Goal: Navigation & Orientation: Find specific page/section

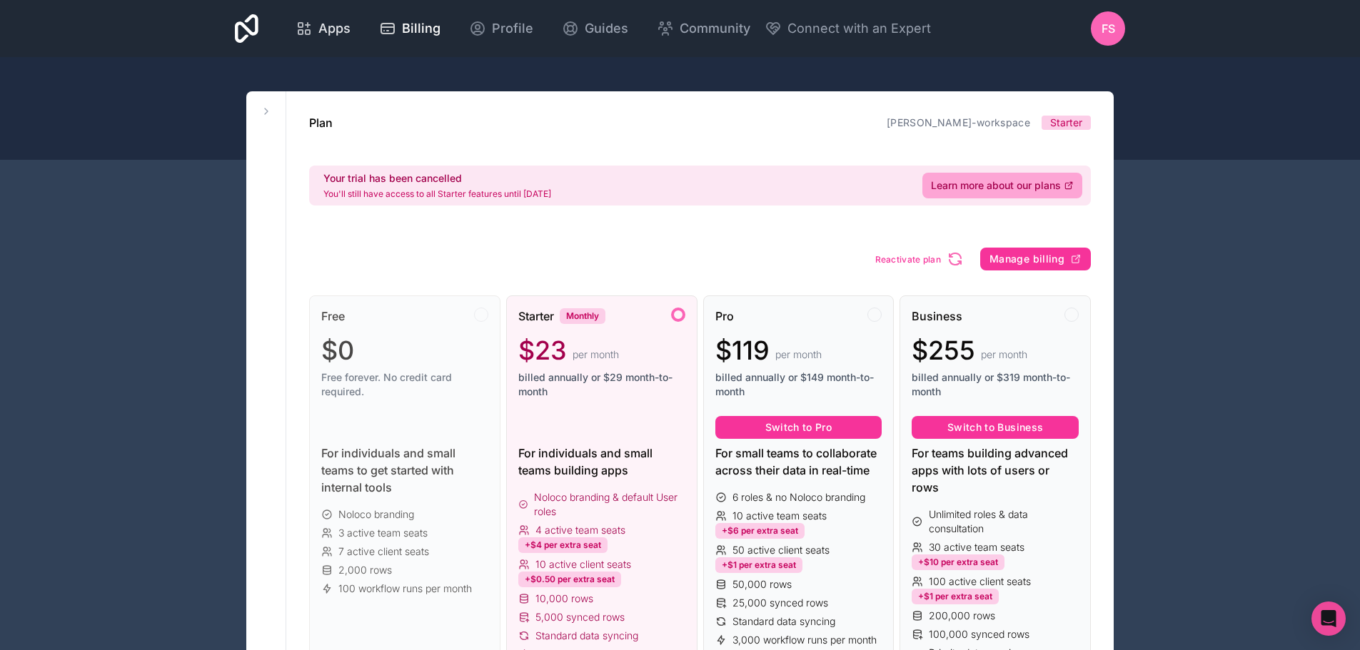
click at [323, 23] on span "Apps" at bounding box center [334, 29] width 32 height 20
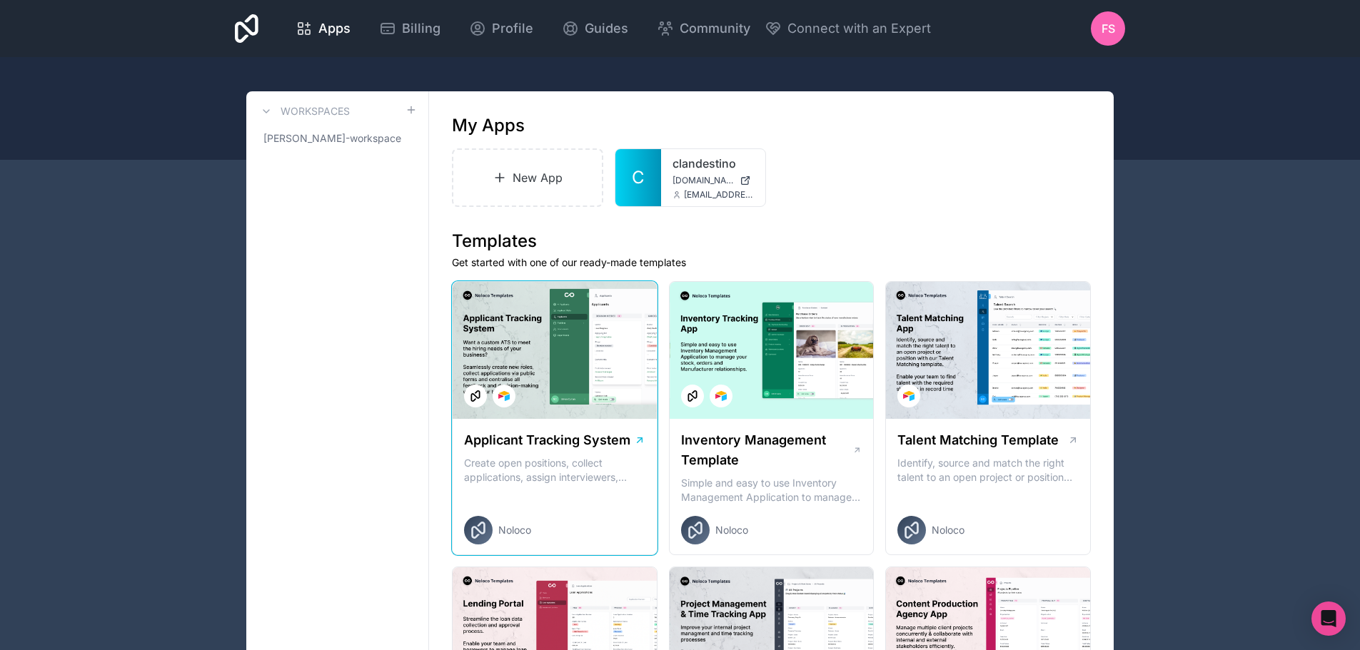
click at [535, 352] on div at bounding box center [555, 350] width 204 height 137
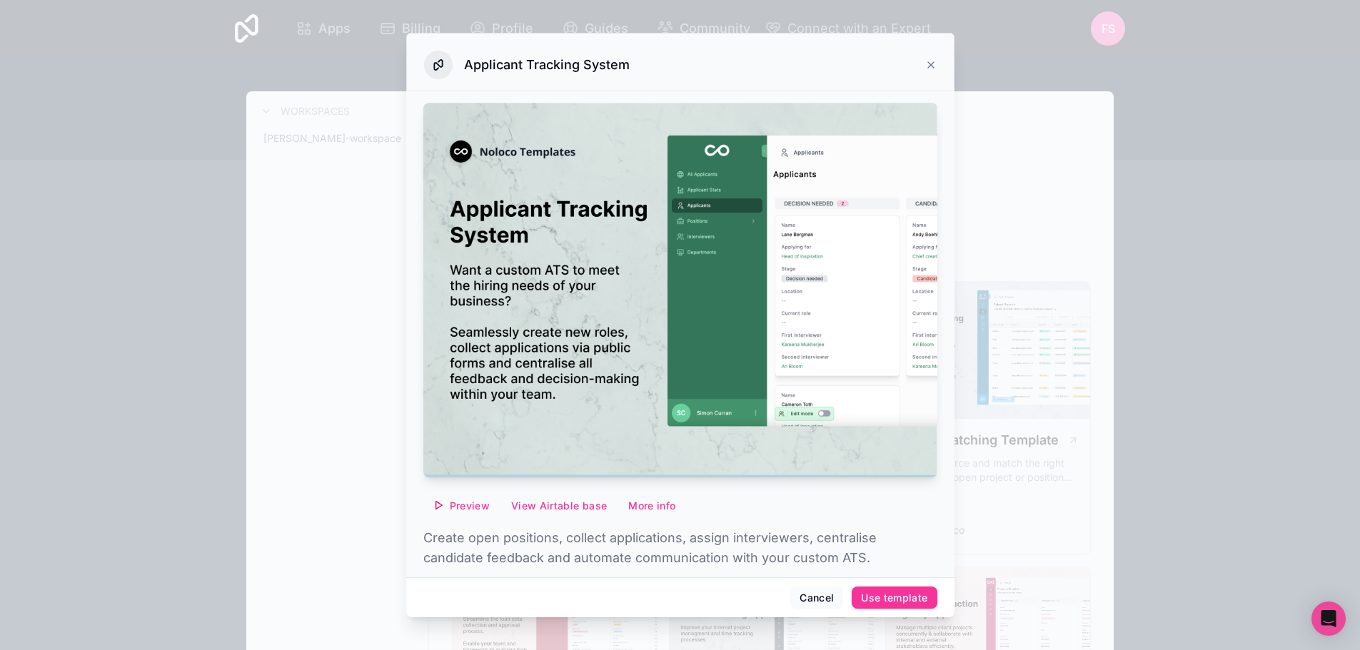
click at [933, 62] on icon at bounding box center [931, 65] width 6 height 6
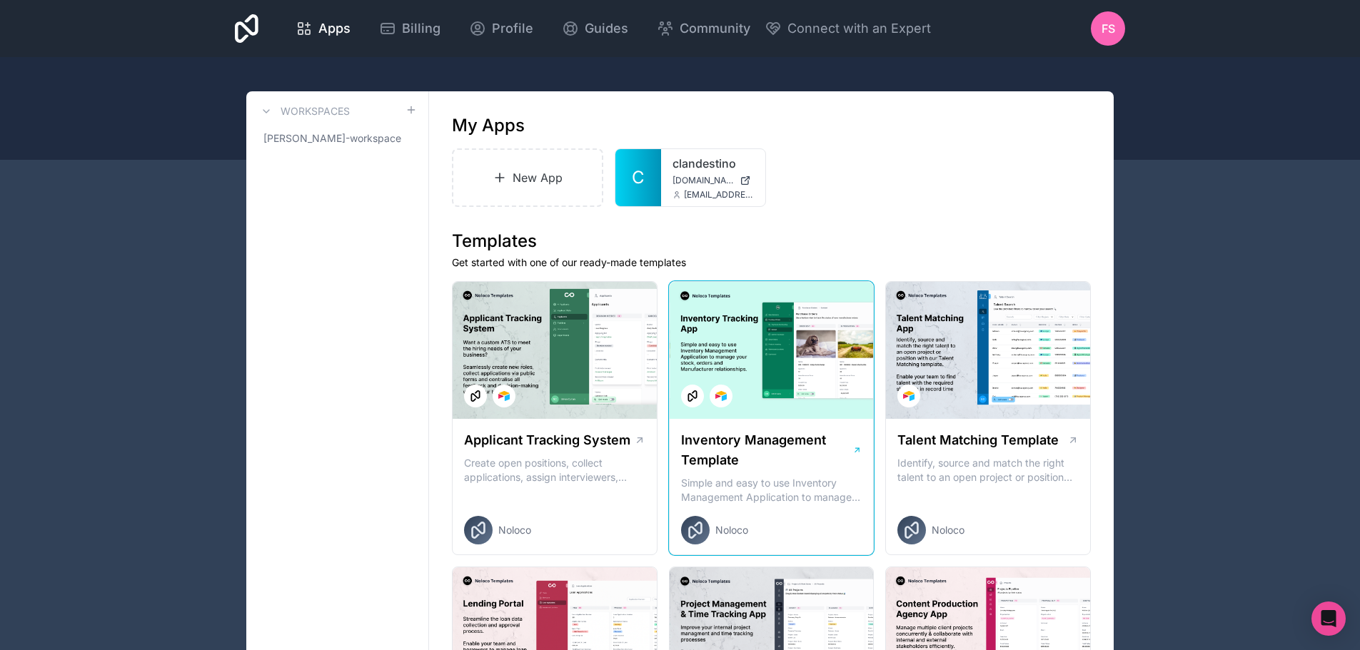
click at [755, 370] on div at bounding box center [772, 350] width 204 height 137
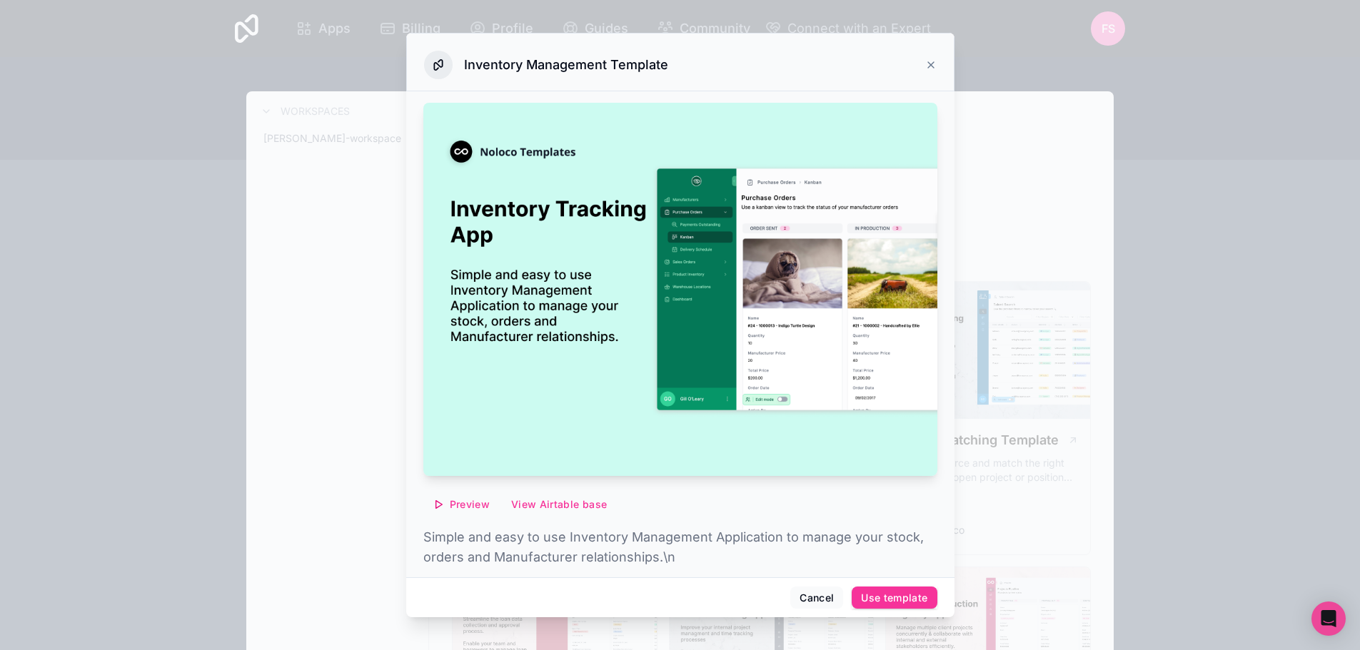
click at [929, 58] on div "Inventory Management Template" at bounding box center [680, 65] width 512 height 29
click at [929, 69] on icon at bounding box center [930, 64] width 11 height 11
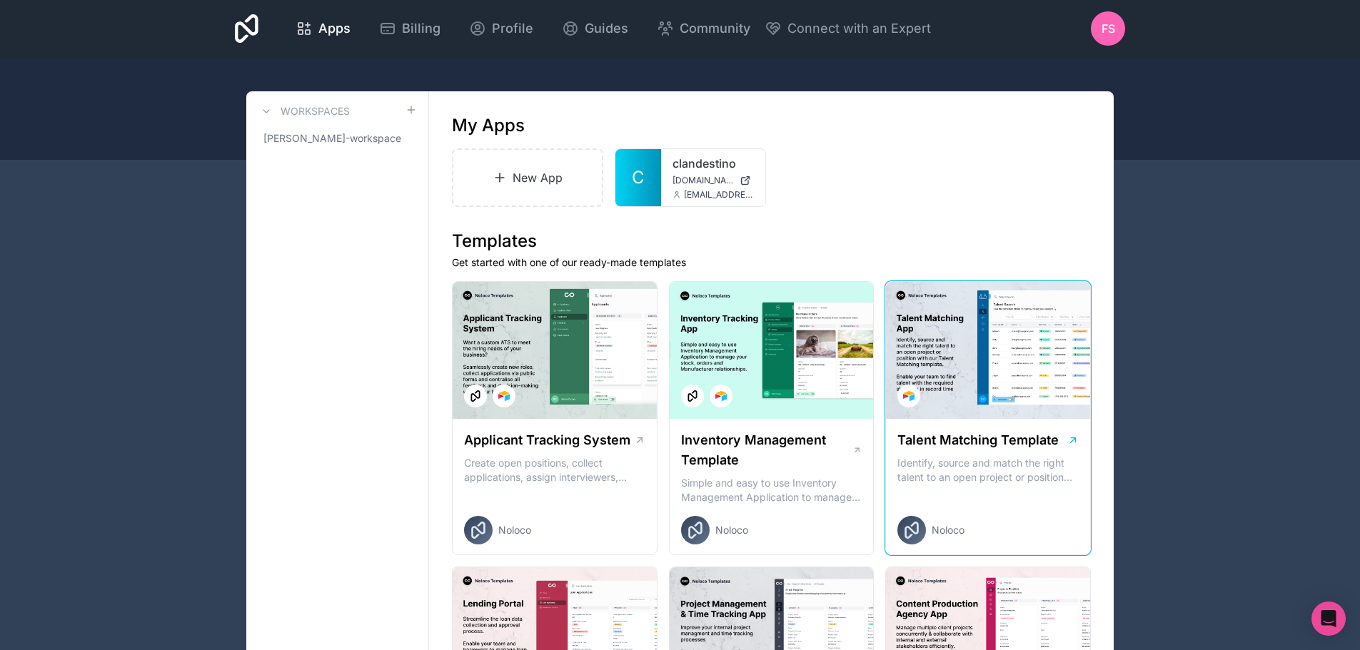
click at [943, 300] on div at bounding box center [988, 350] width 204 height 137
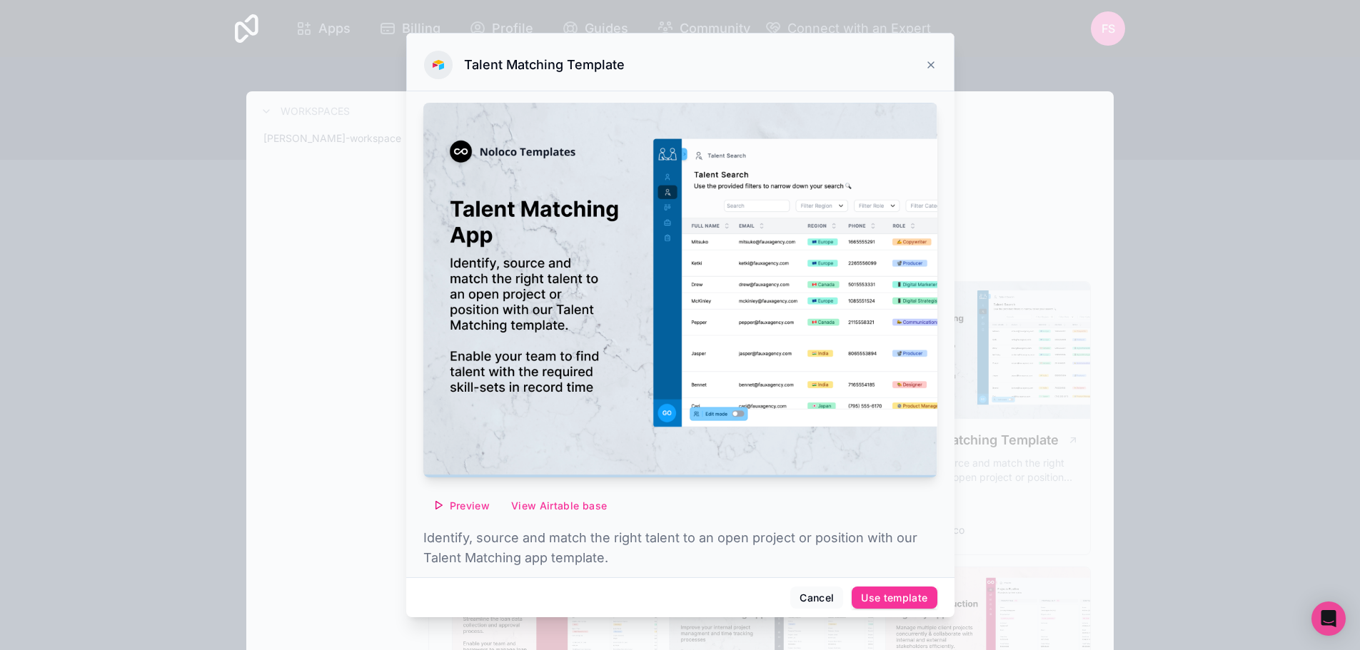
click at [934, 61] on icon at bounding box center [930, 64] width 11 height 11
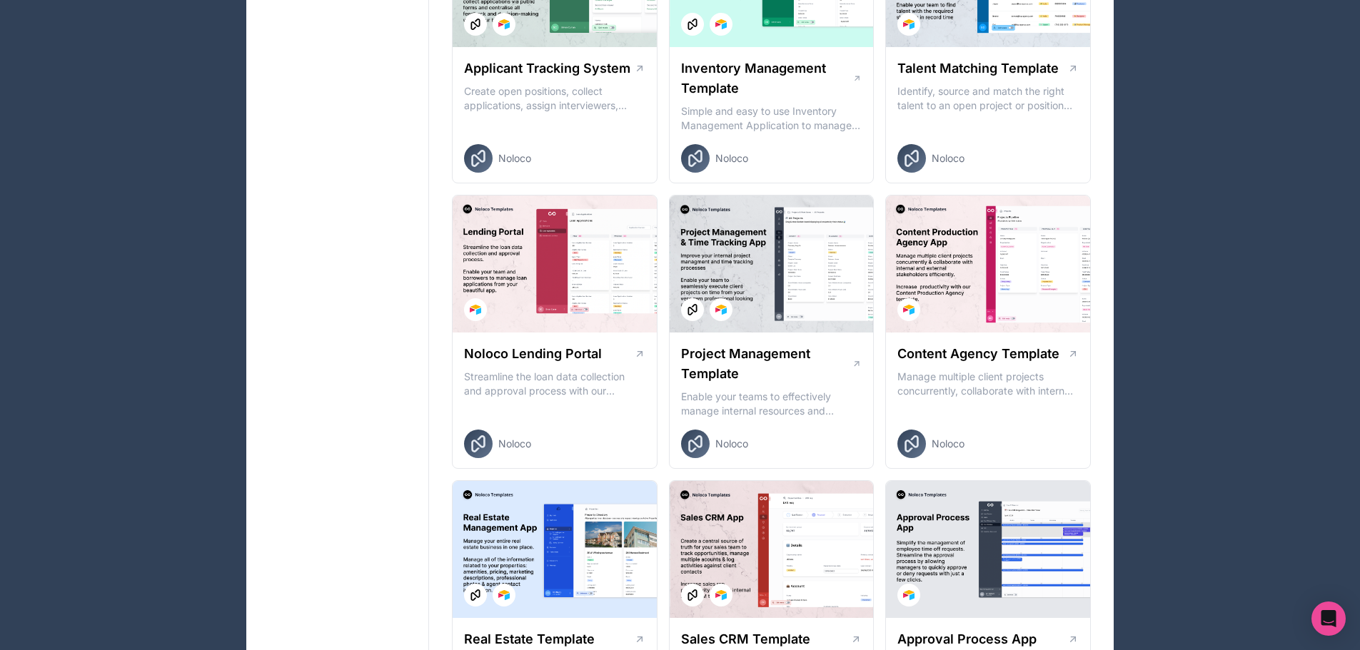
scroll to position [500, 0]
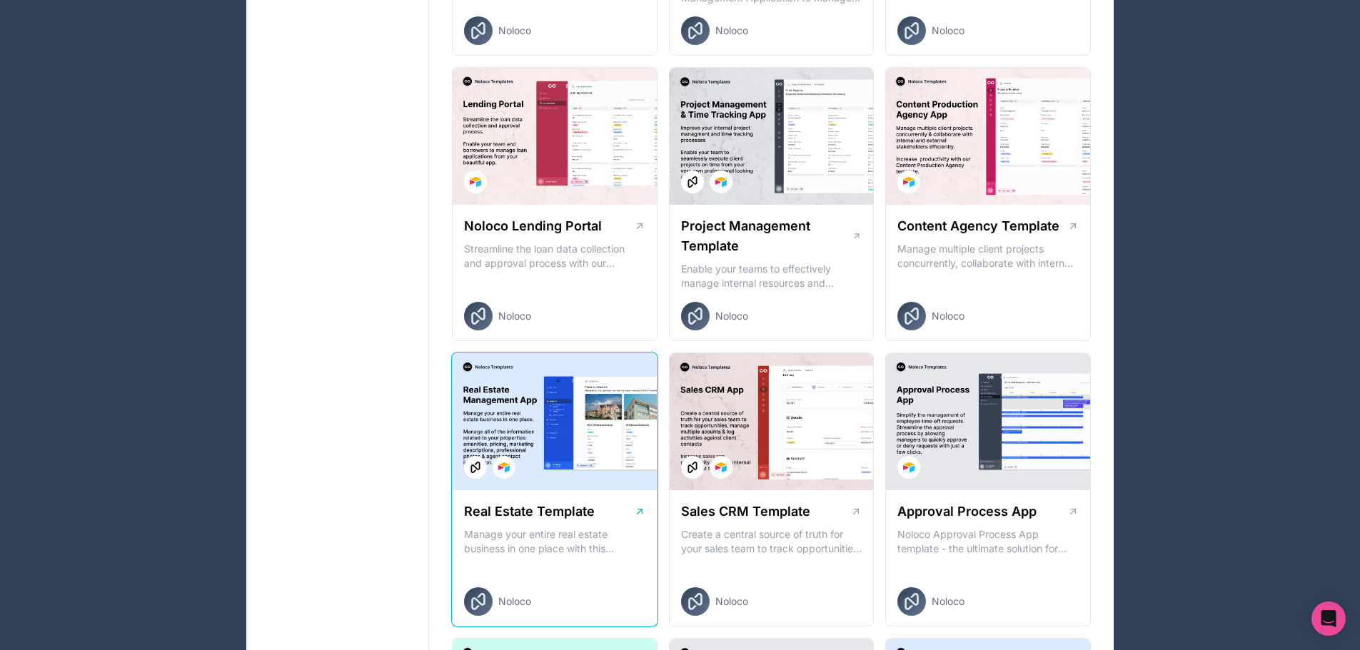
click at [626, 432] on div at bounding box center [555, 421] width 204 height 137
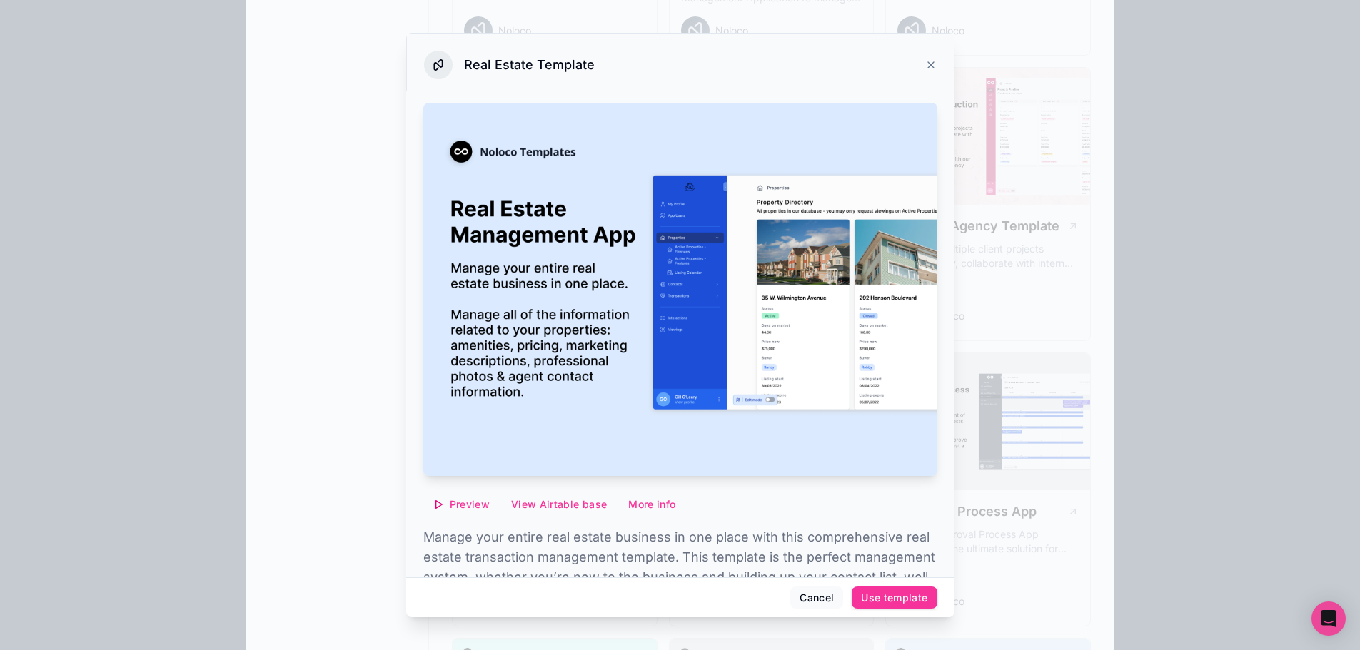
click at [927, 64] on icon at bounding box center [930, 64] width 11 height 11
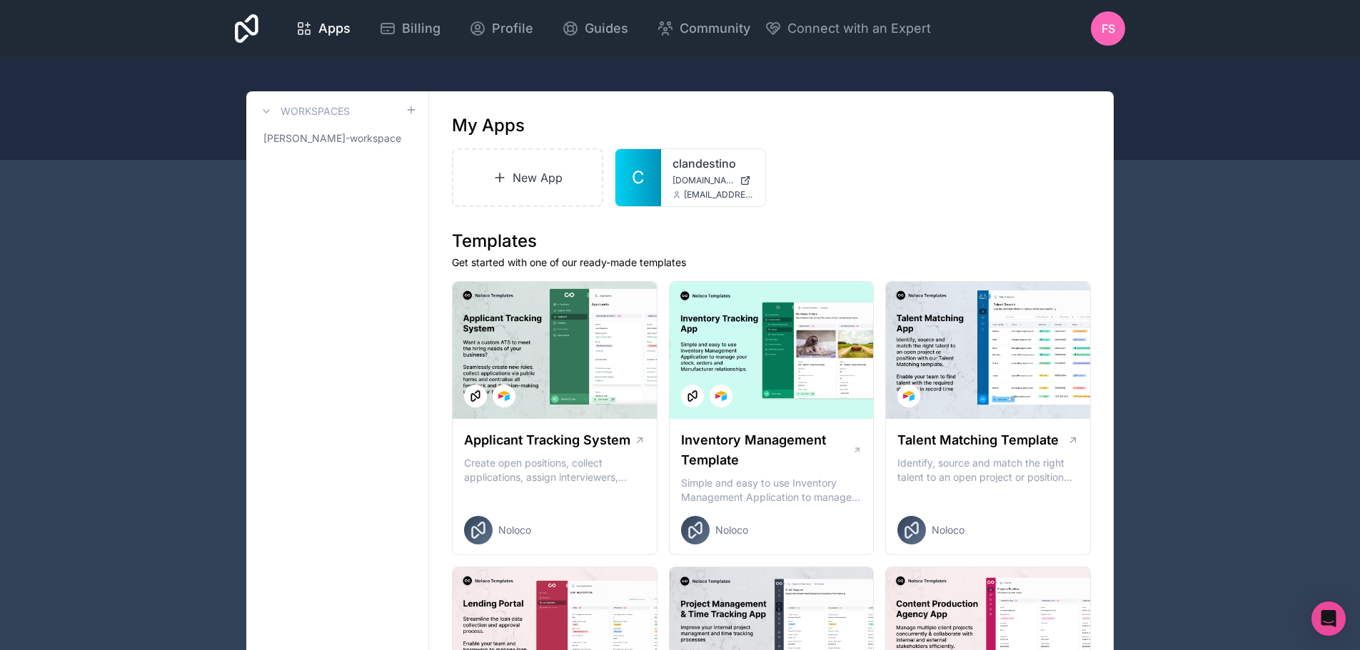
click at [1106, 27] on span "FS" at bounding box center [1108, 28] width 14 height 17
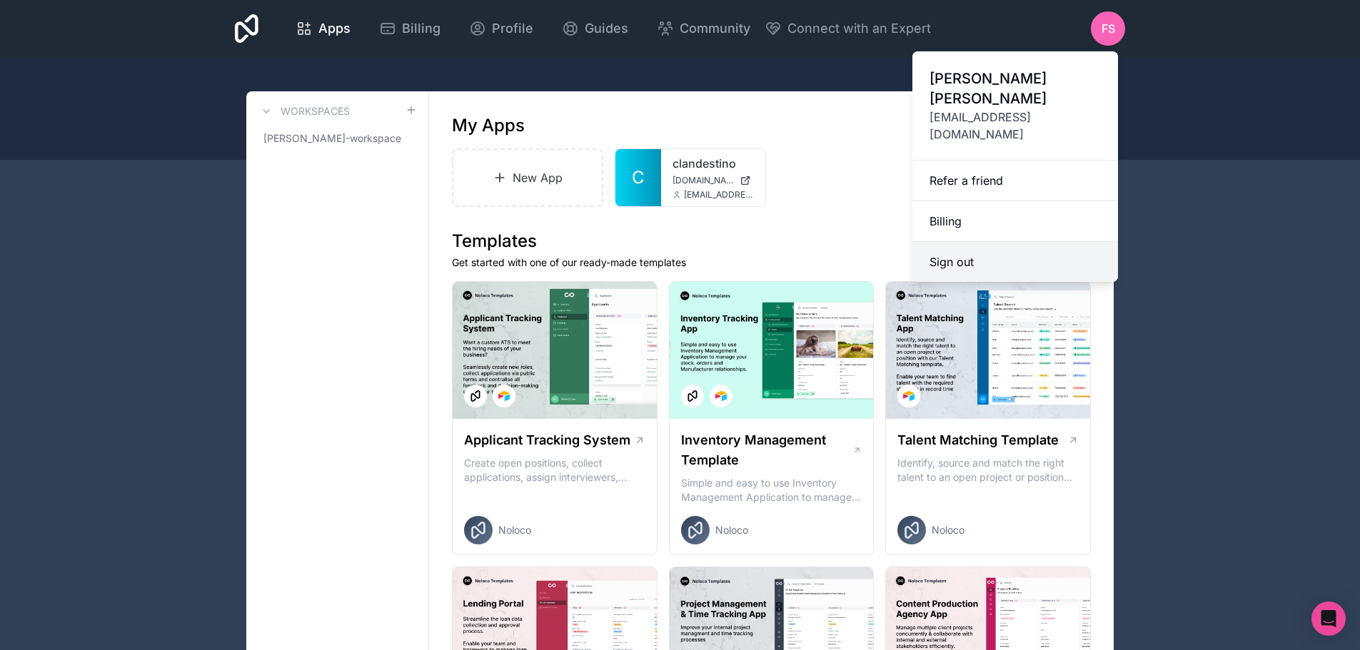
click at [982, 242] on button "Sign out" at bounding box center [1015, 262] width 206 height 40
